Goal: Task Accomplishment & Management: Manage account settings

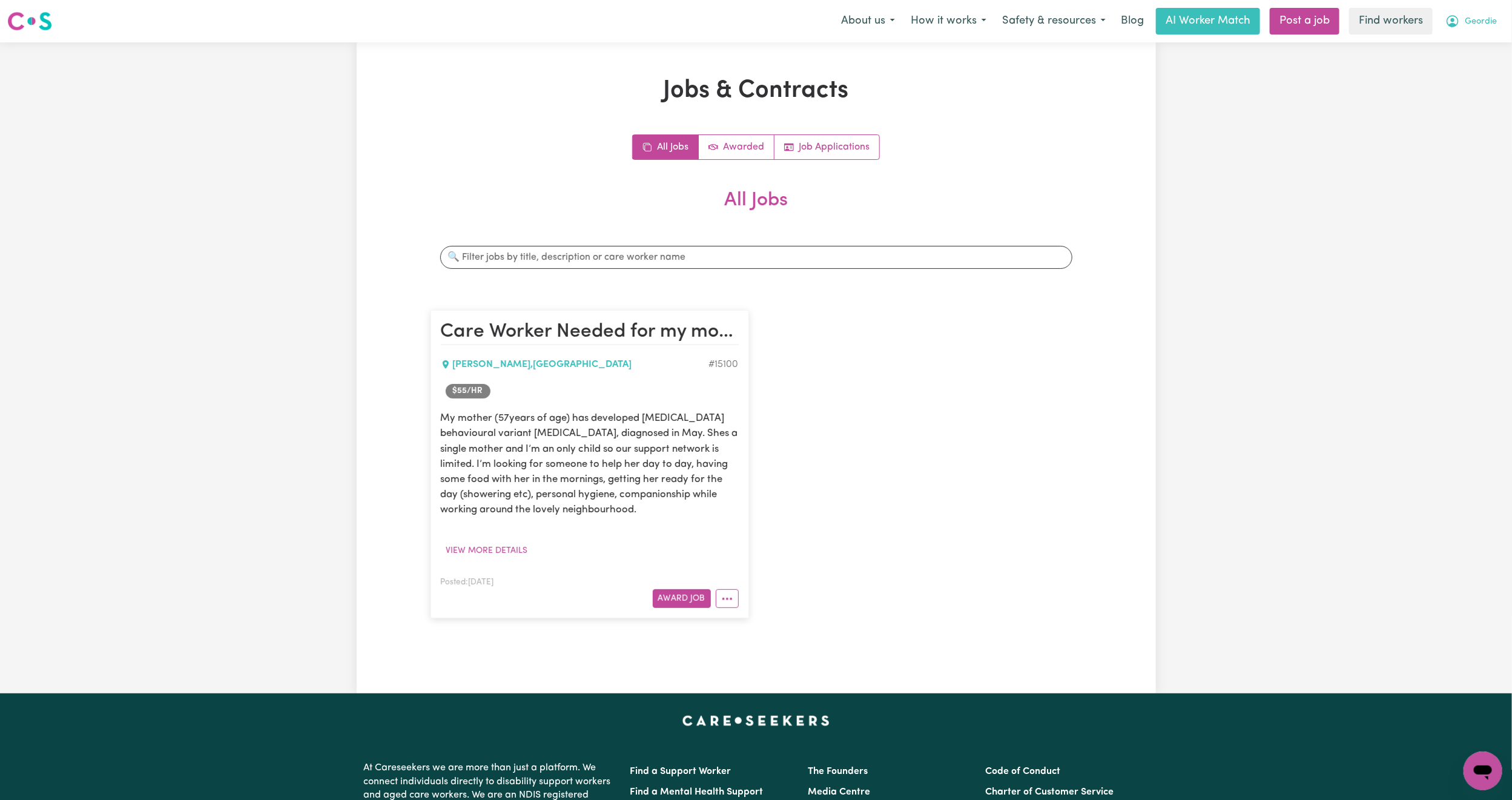
click at [1479, 29] on button "Geordie" at bounding box center [1470, 22] width 67 height 26
click at [1465, 78] on link "Logout" at bounding box center [1456, 69] width 96 height 23
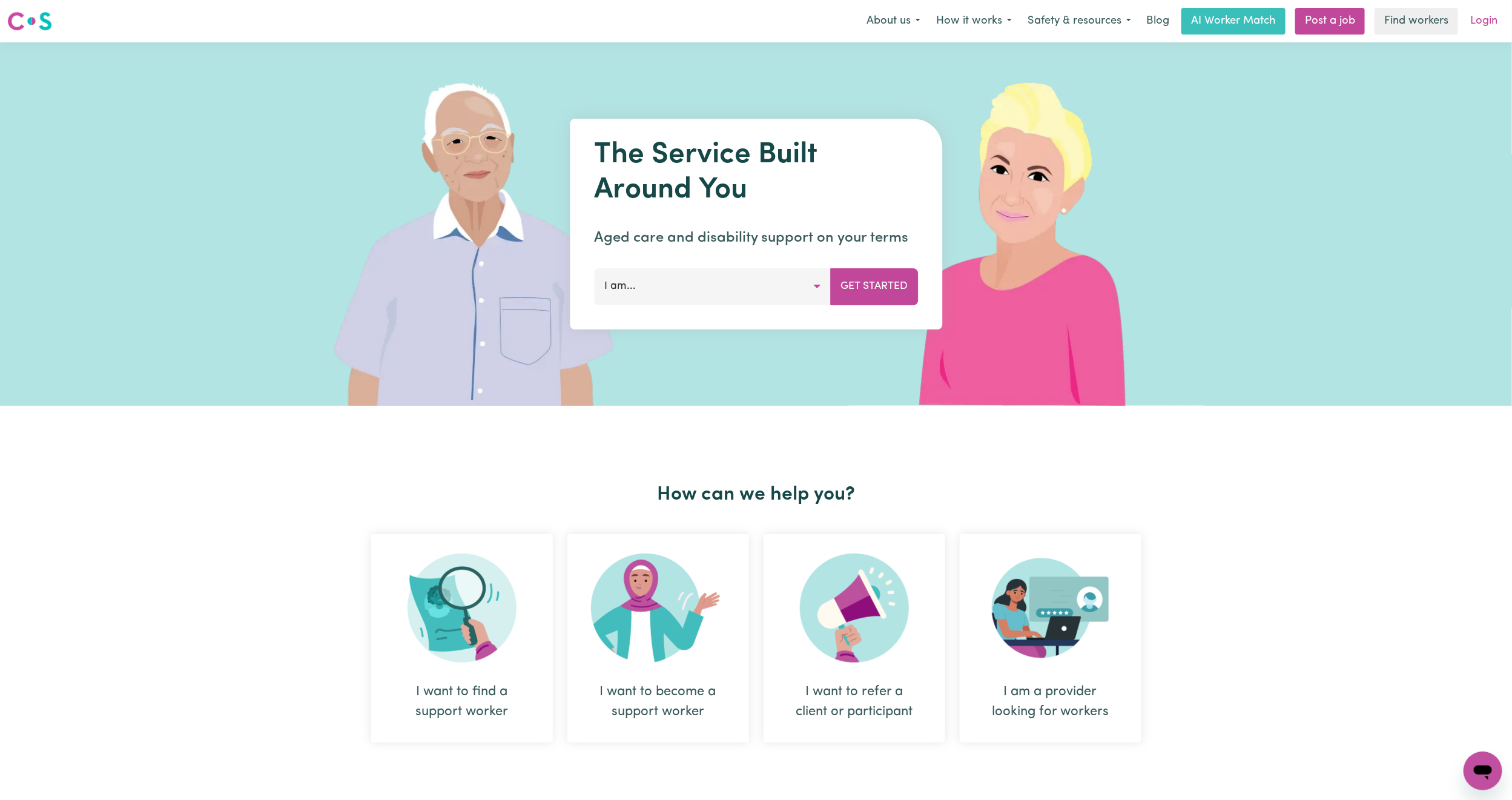
click at [1488, 8] on link "Login" at bounding box center [1483, 21] width 42 height 27
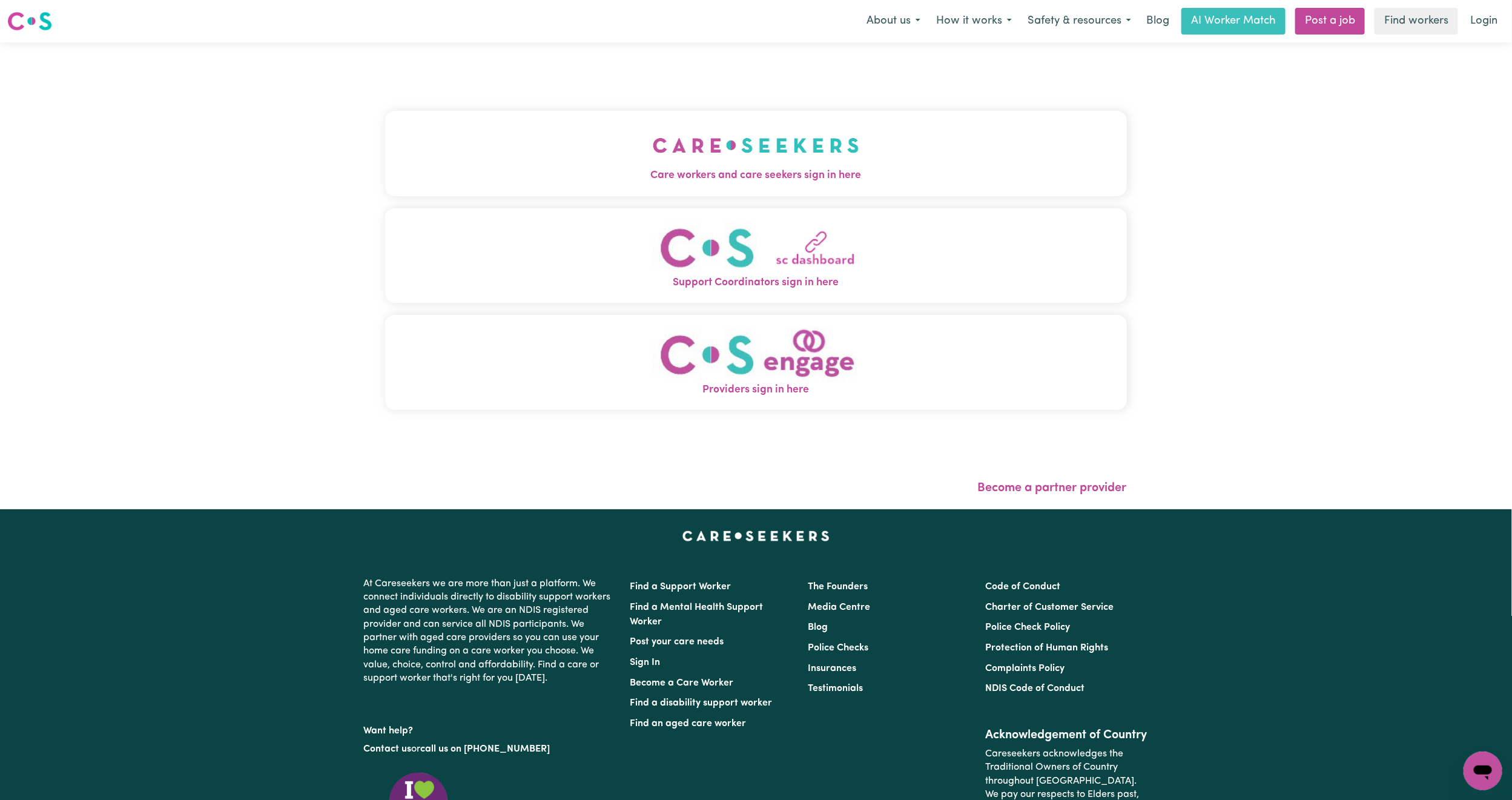
click at [499, 167] on button "Care workers and care seekers sign in here" at bounding box center [755, 153] width 741 height 85
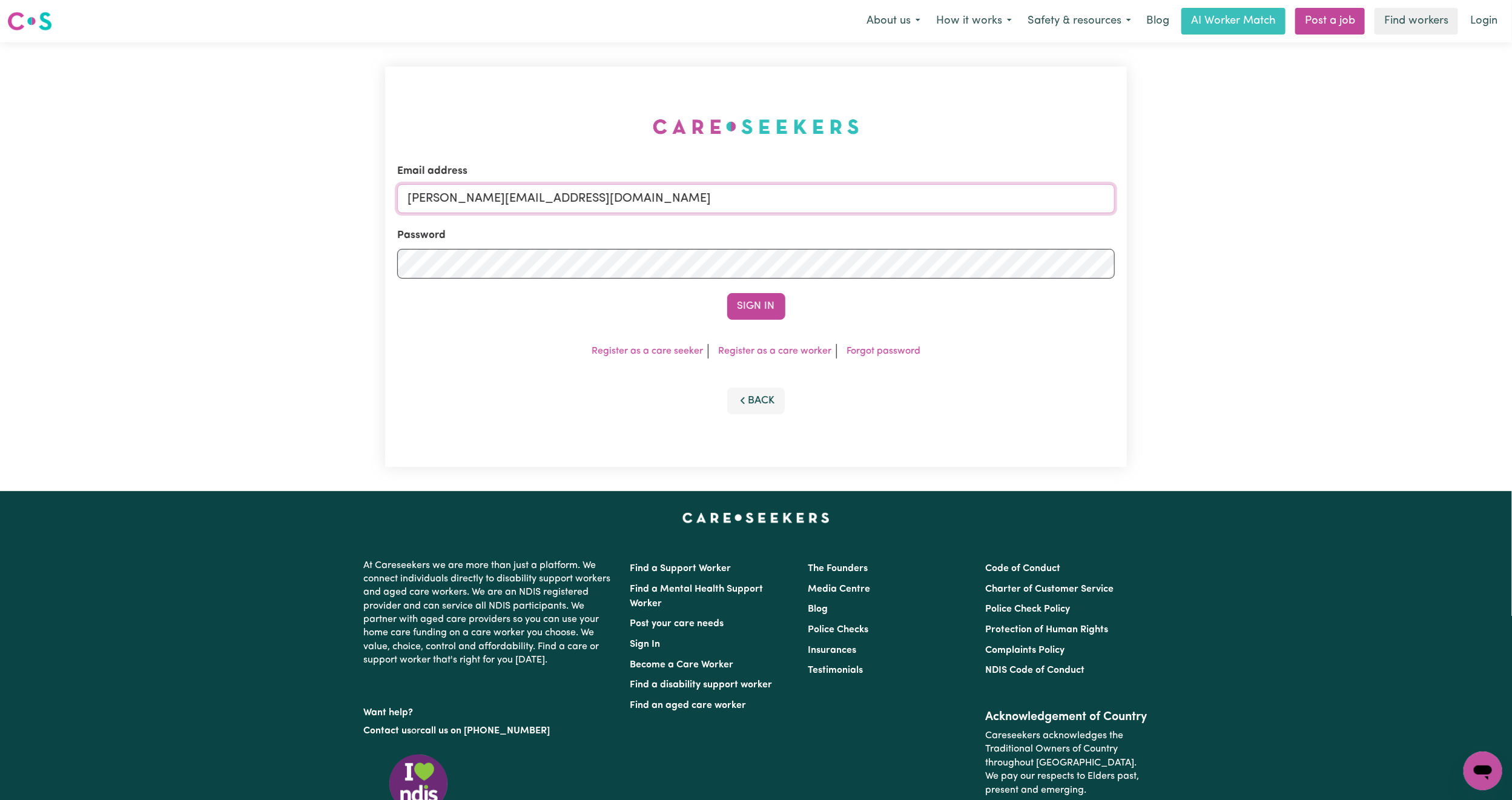
click at [513, 184] on input "[PERSON_NAME][EMAIL_ADDRESS][DOMAIN_NAME]" at bounding box center [755, 198] width 717 height 29
drag, startPoint x: 474, startPoint y: 185, endPoint x: 856, endPoint y: 232, distance: 384.9
click at [856, 232] on form "Email address [EMAIL_ADDRESS][PERSON_NAME][DOMAIN_NAME] Password Sign In" at bounding box center [755, 242] width 717 height 156
type input "[EMAIL_ADDRESS][DOMAIN_NAME]"
click at [736, 313] on button "Sign In" at bounding box center [756, 306] width 58 height 27
